Goal: Information Seeking & Learning: Find specific fact

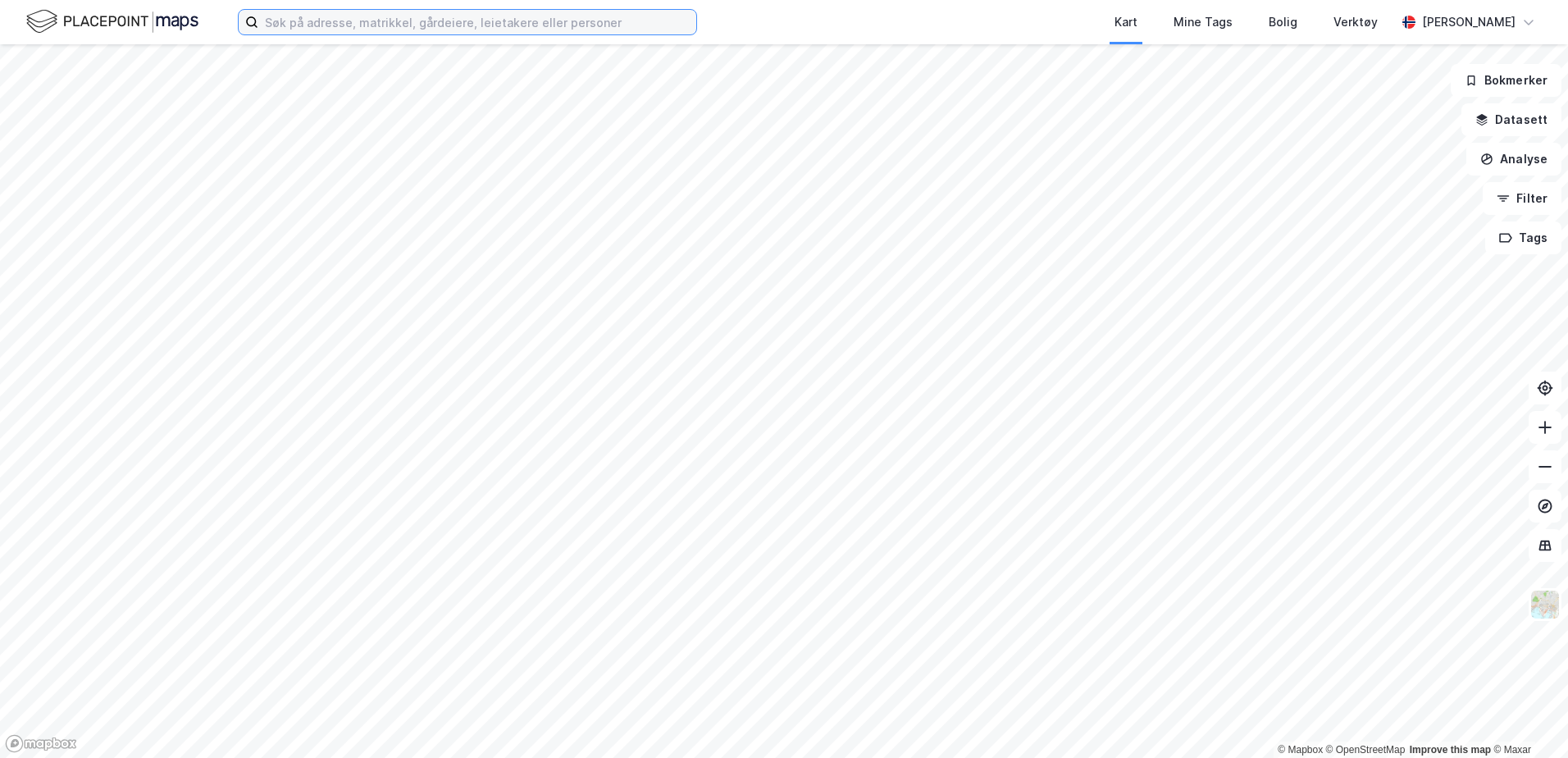
click at [448, 26] on input at bounding box center [477, 21] width 438 height 25
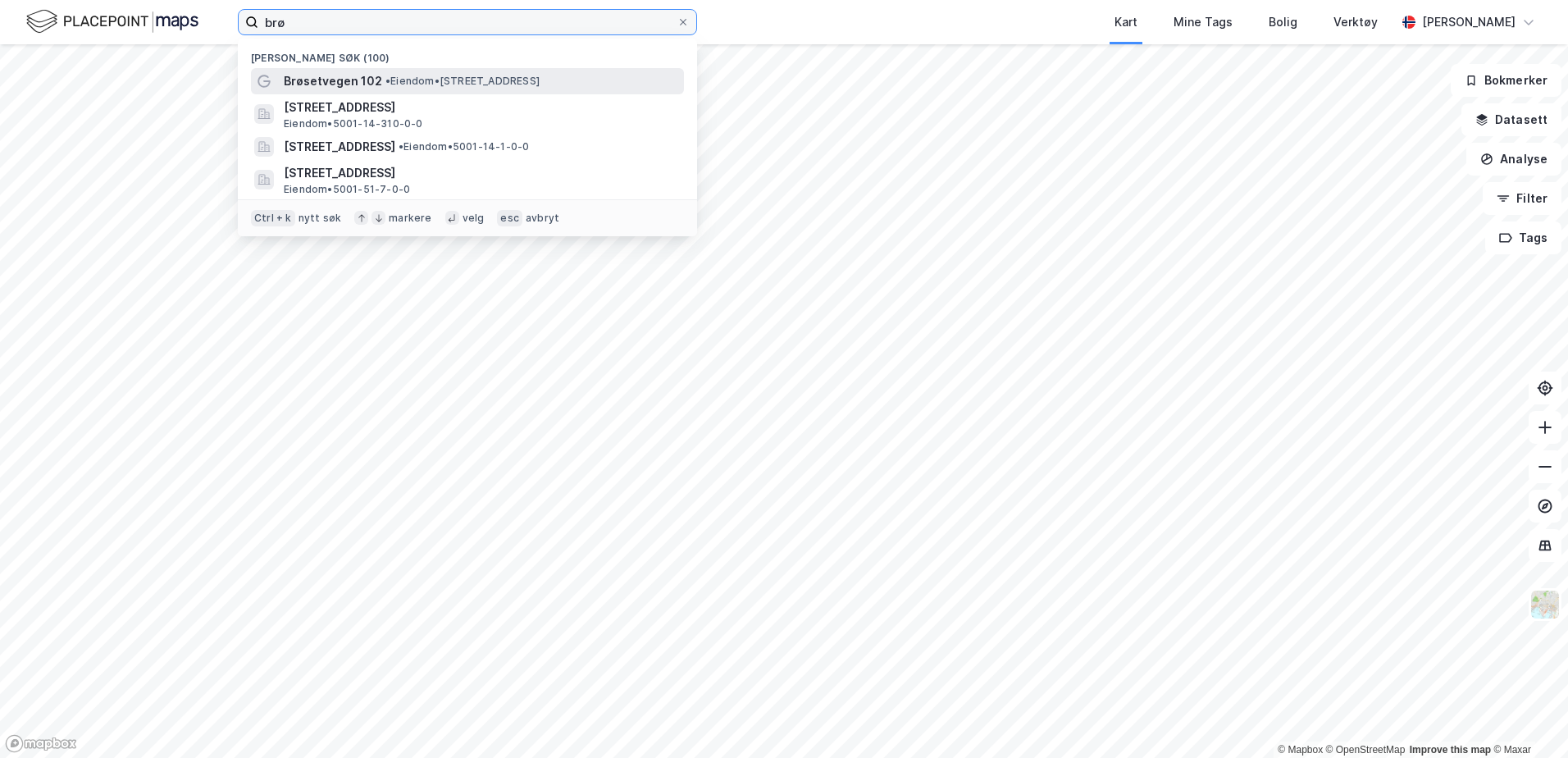
type input "brø"
click at [404, 81] on span "• Eiendom • [STREET_ADDRESS]" at bounding box center [462, 81] width 154 height 13
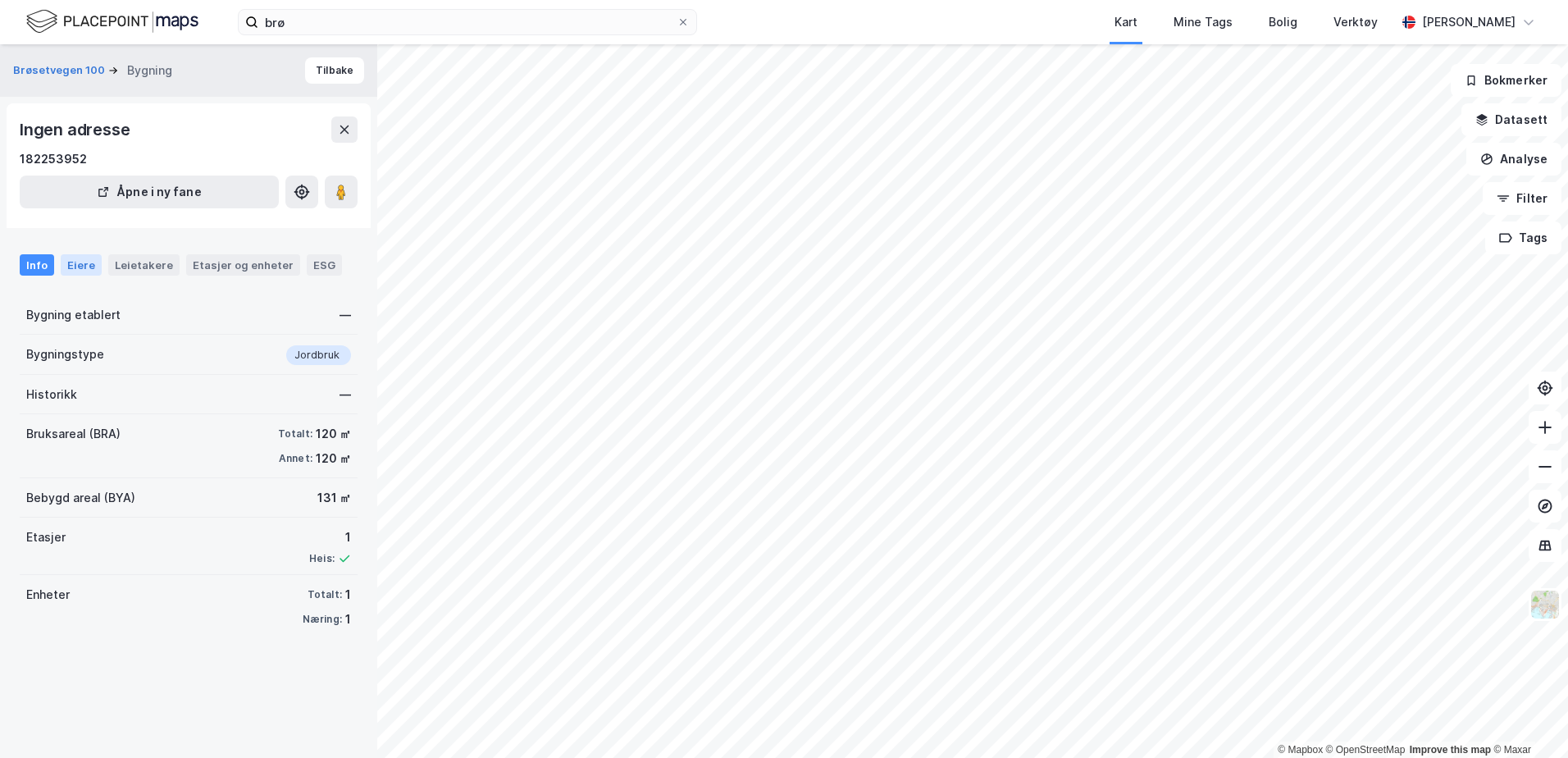
click at [75, 269] on div "Eiere" at bounding box center [81, 265] width 41 height 21
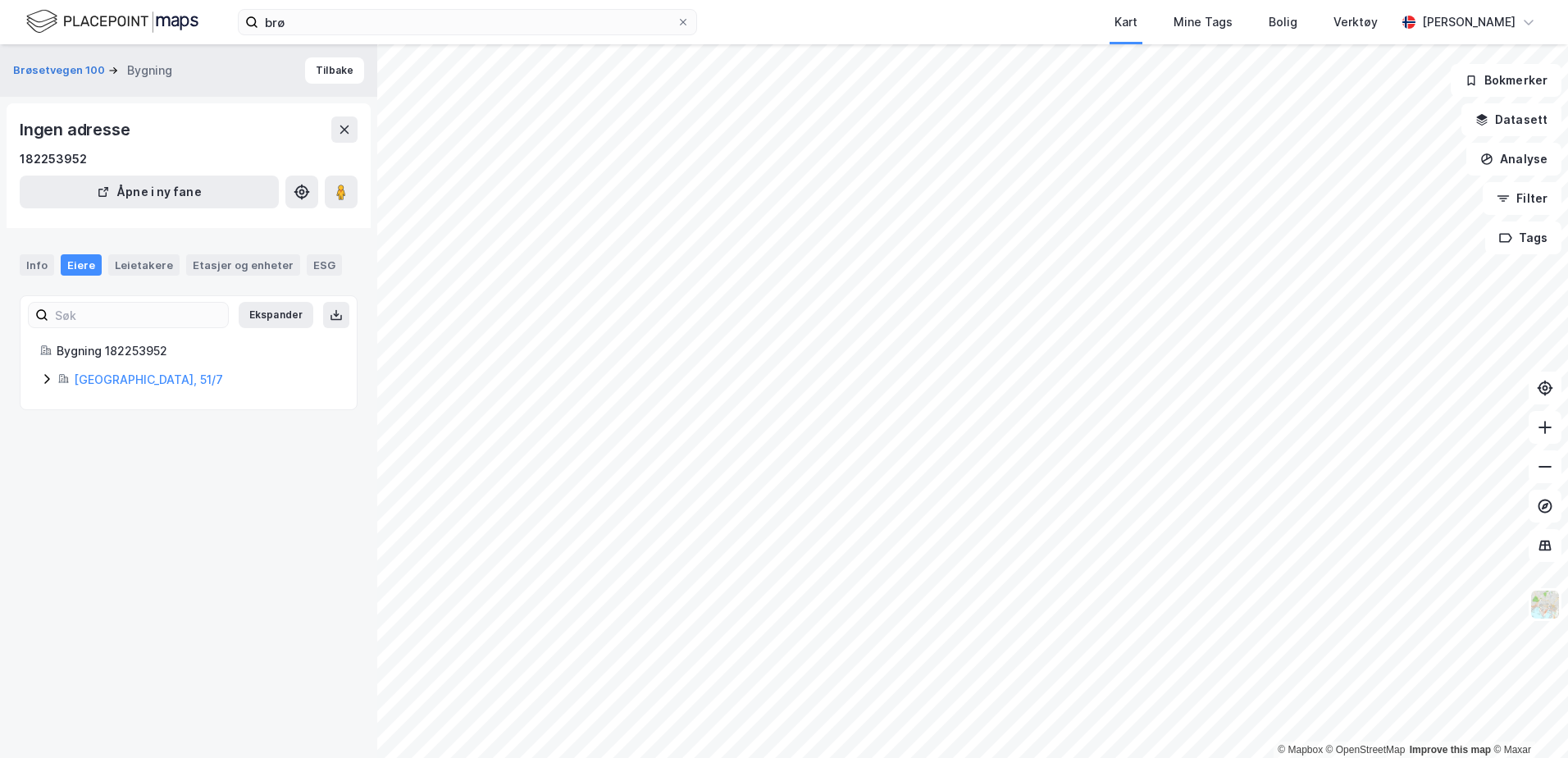
click at [49, 380] on icon at bounding box center [46, 379] width 13 height 13
